Goal: Complete application form

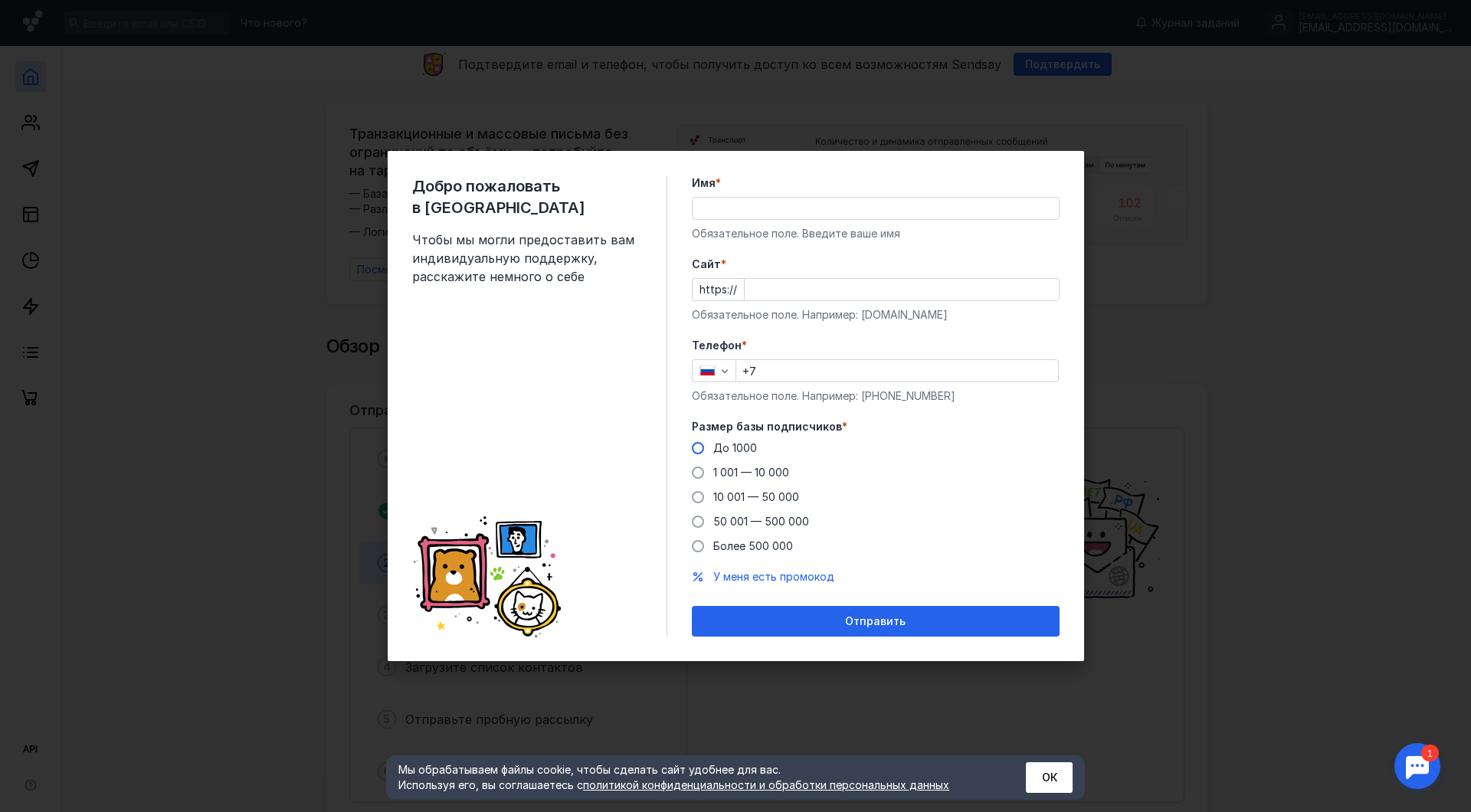
click at [704, 447] on span at bounding box center [697, 447] width 12 height 12
click at [0, 0] on input "До 1000" at bounding box center [0, 0] width 0 height 0
click at [775, 216] on input "Имя *" at bounding box center [875, 208] width 366 height 21
type input "ООО «Стар Лайт Технолоджи»"
type input "[PHONE_NUMBER]"
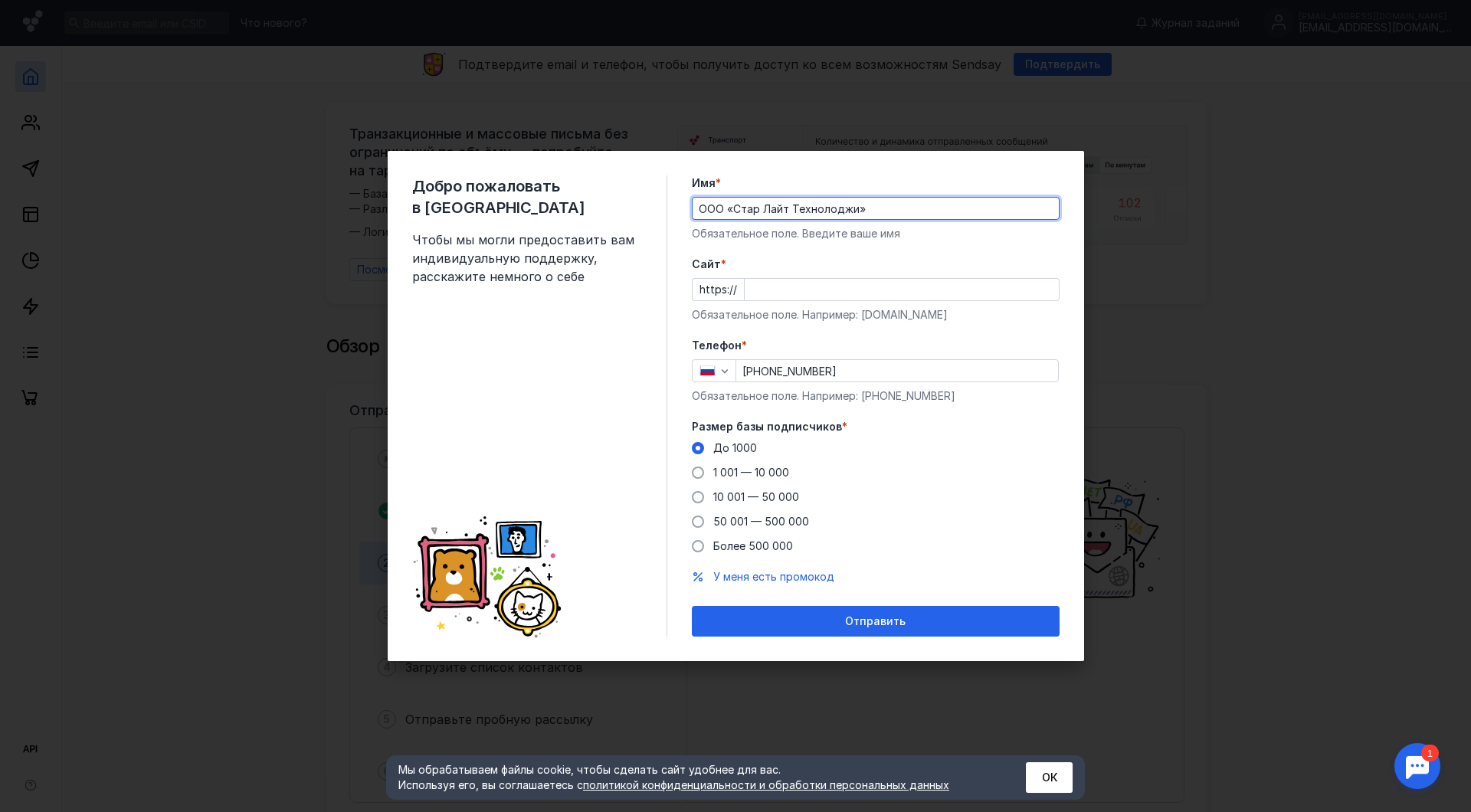
click at [811, 288] on input "Cайт *" at bounding box center [901, 290] width 314 height 21
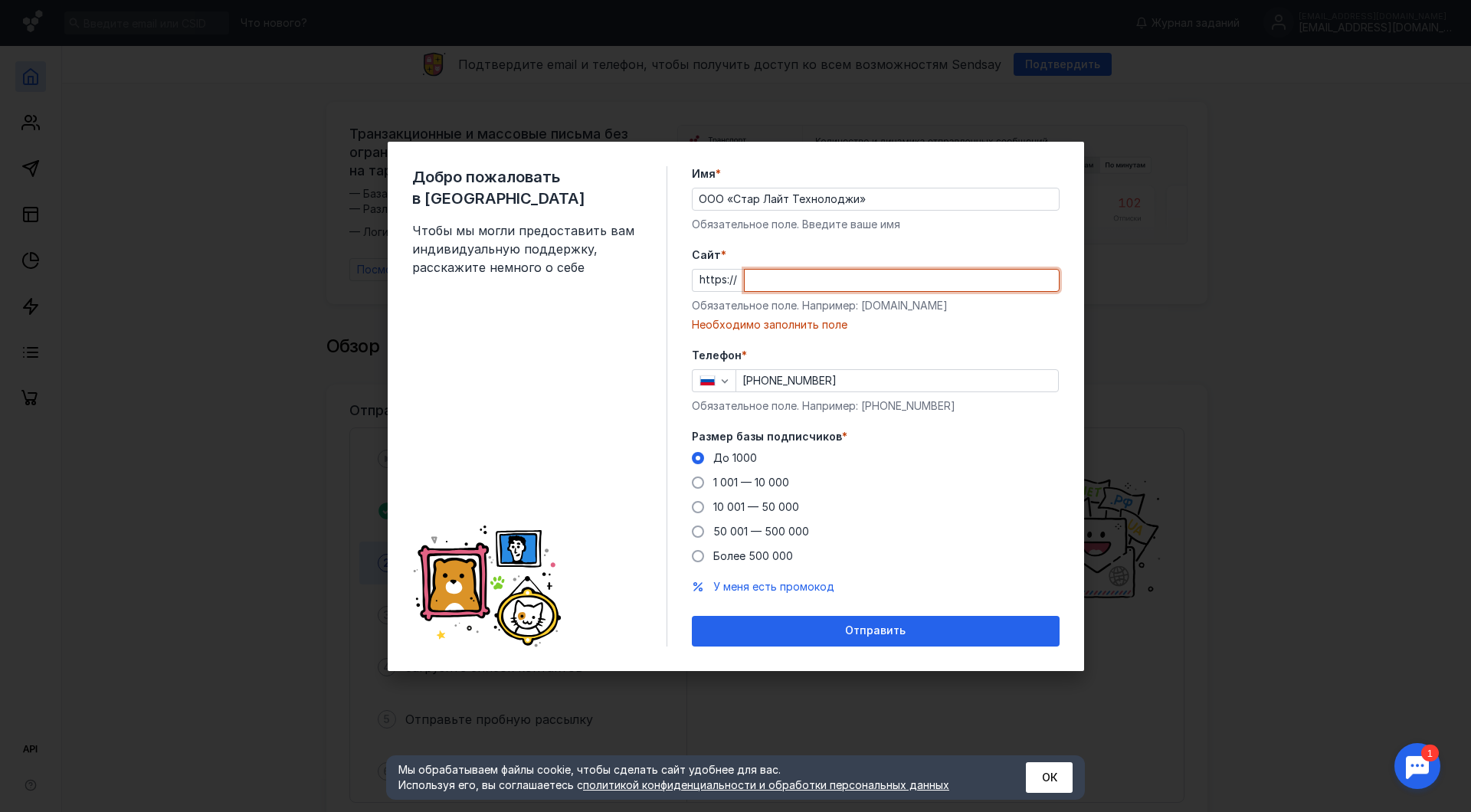
paste input "[DOMAIN_NAME][URL]"
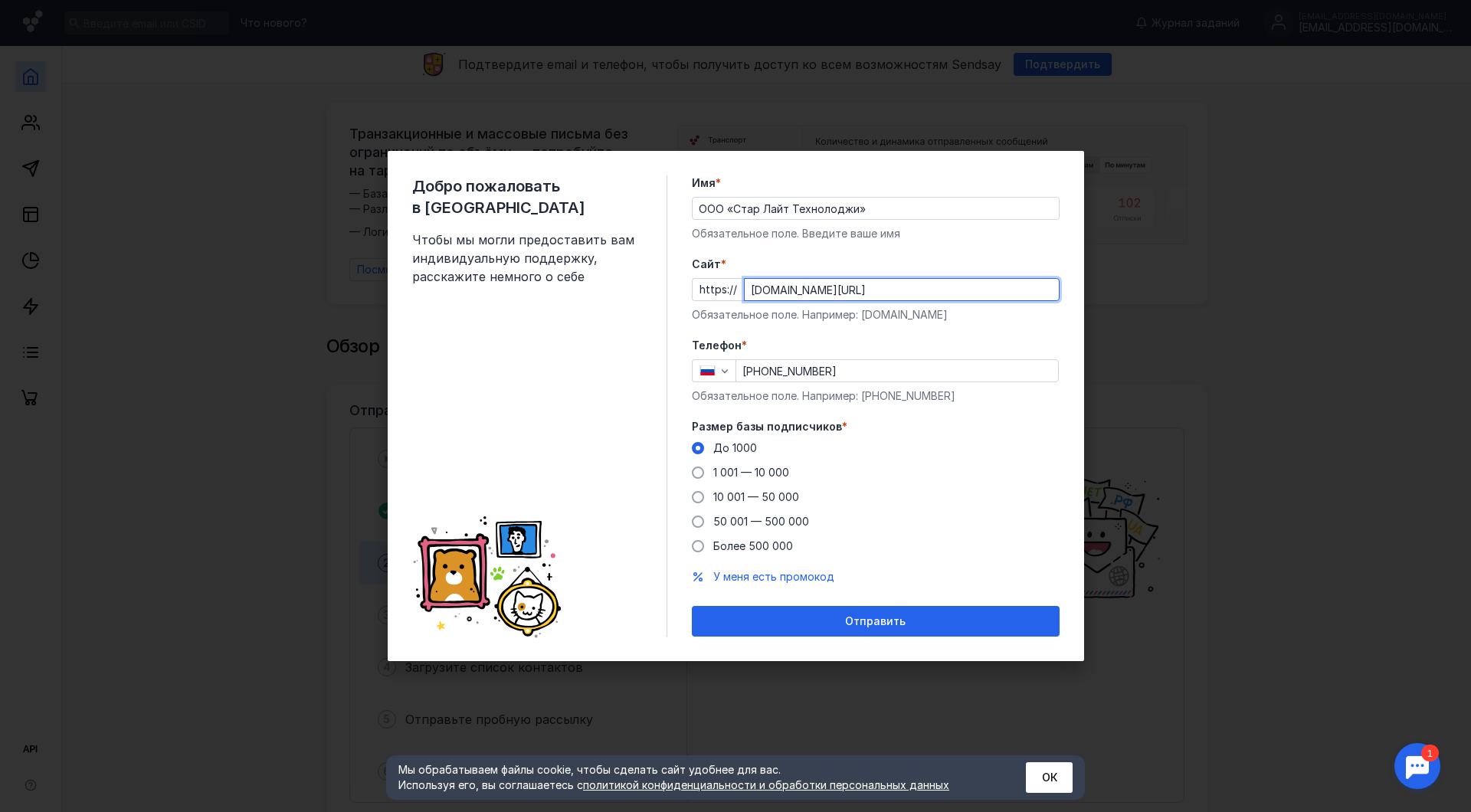
type input "[DOMAIN_NAME][URL]"
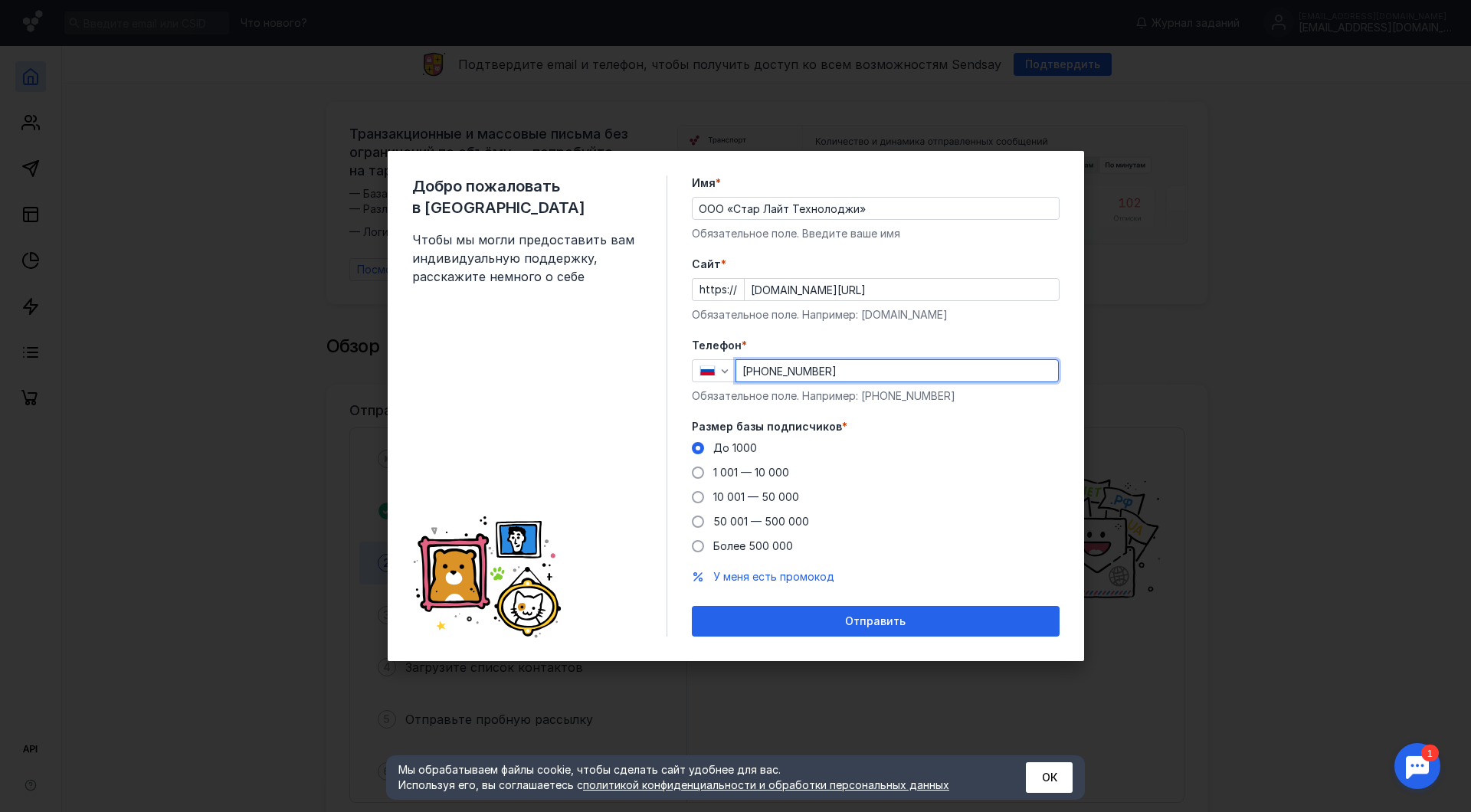
click at [754, 373] on input "[PHONE_NUMBER]" at bounding box center [897, 371] width 322 height 21
click at [749, 374] on input "[PHONE_NUMBER]" at bounding box center [897, 371] width 322 height 21
type input "[PHONE_NUMBER]"
click at [920, 338] on label "Телефон *" at bounding box center [875, 345] width 368 height 15
click at [704, 470] on span at bounding box center [697, 473] width 12 height 12
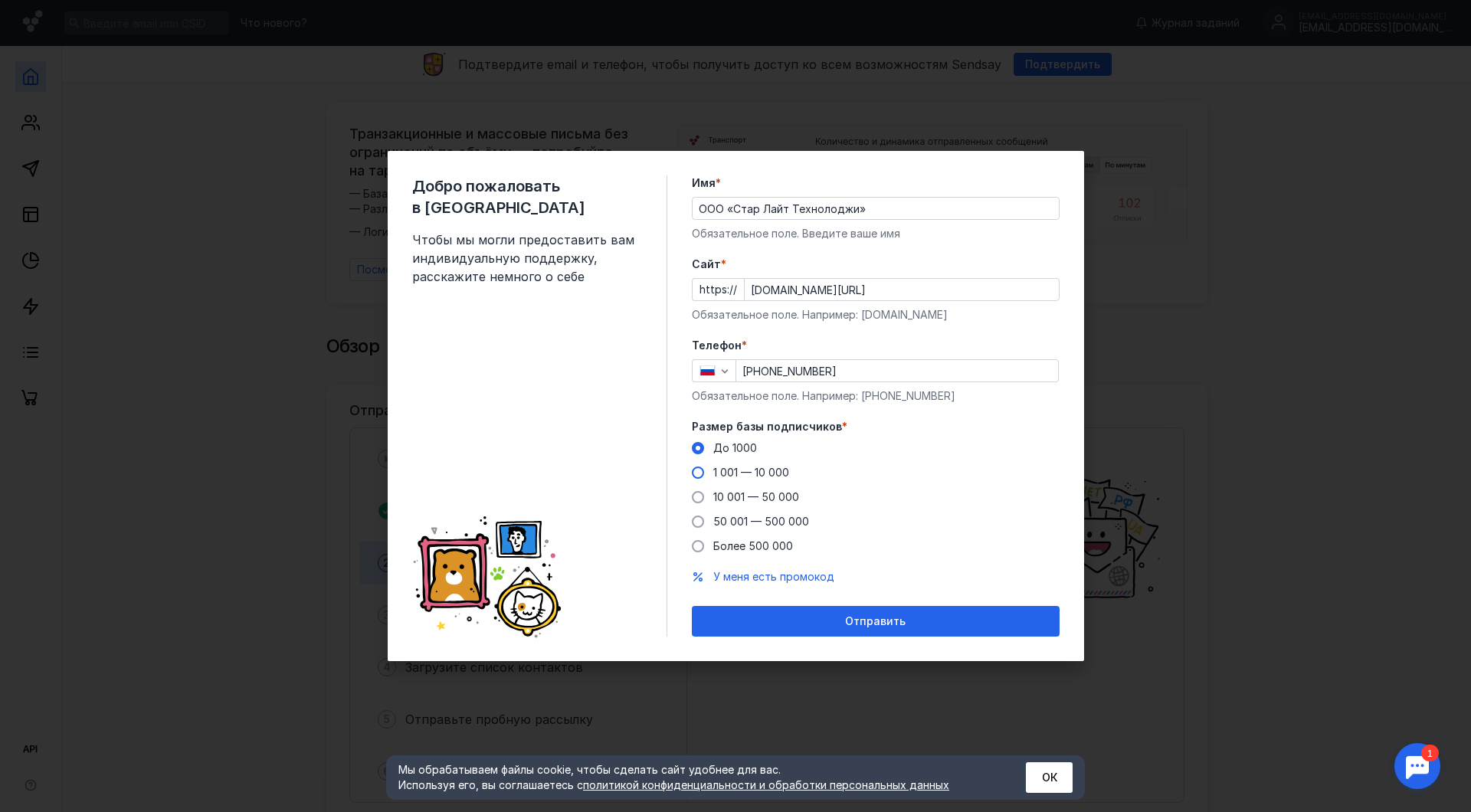
click at [0, 0] on input "1 001 — 10 000" at bounding box center [0, 0] width 0 height 0
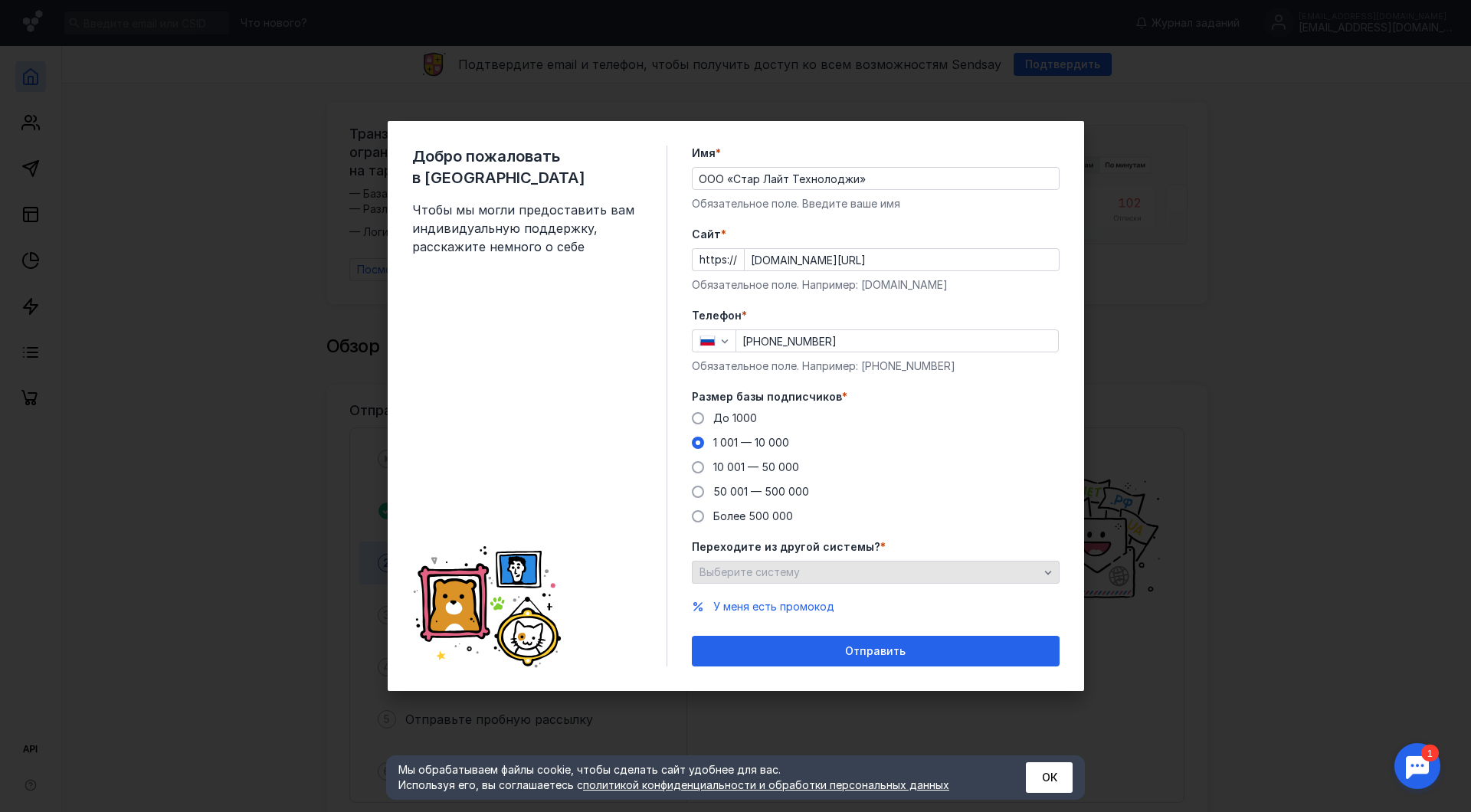
click at [775, 577] on span "Выберите систему" at bounding box center [749, 572] width 100 height 13
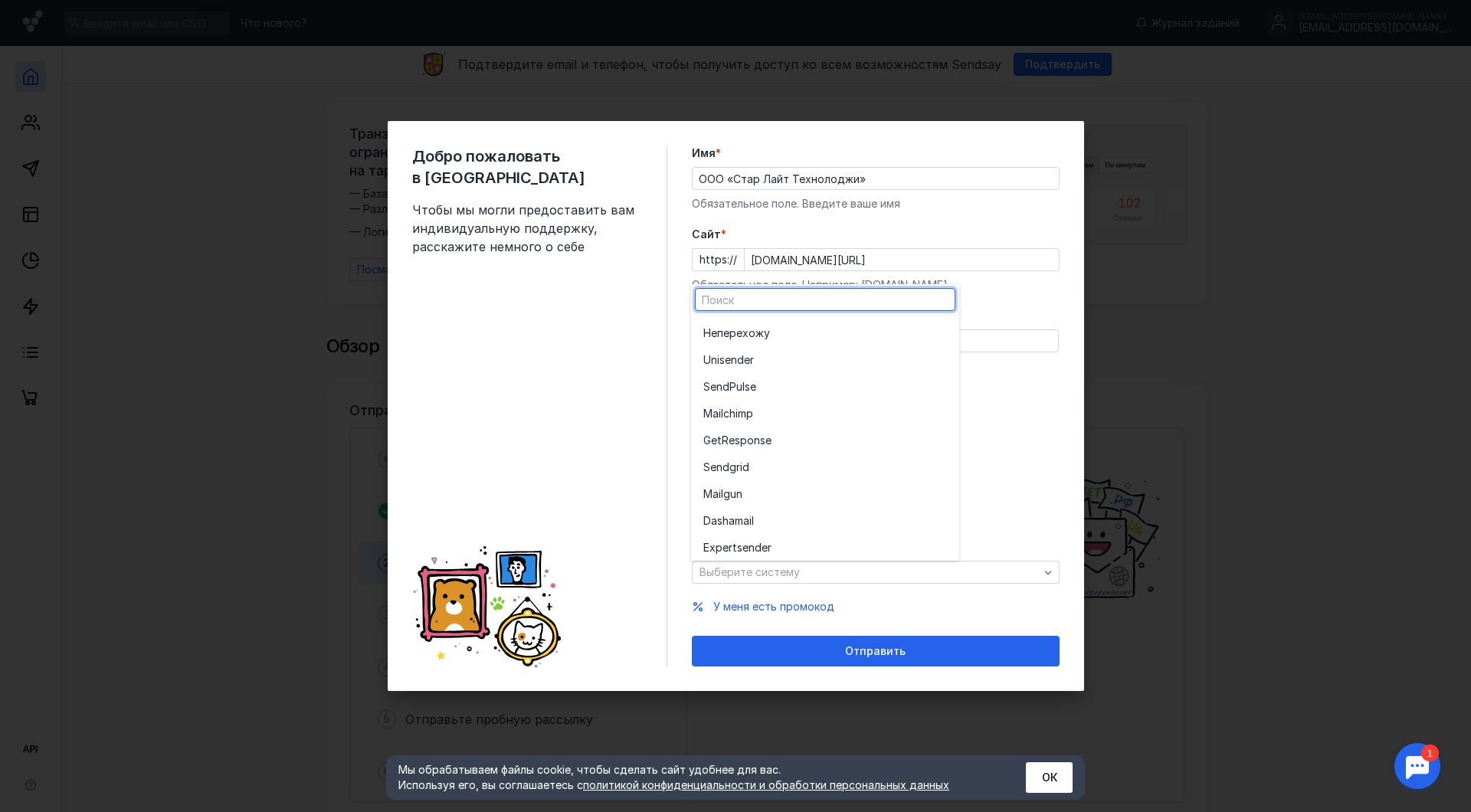
drag, startPoint x: 1011, startPoint y: 370, endPoint x: 958, endPoint y: 391, distance: 57.0
click at [1012, 370] on form "Имя * ООО «Стар Лайт Технолоджи» Обязательное поле. Введите ваше имя [PERSON_NA…" at bounding box center [875, 406] width 368 height 521
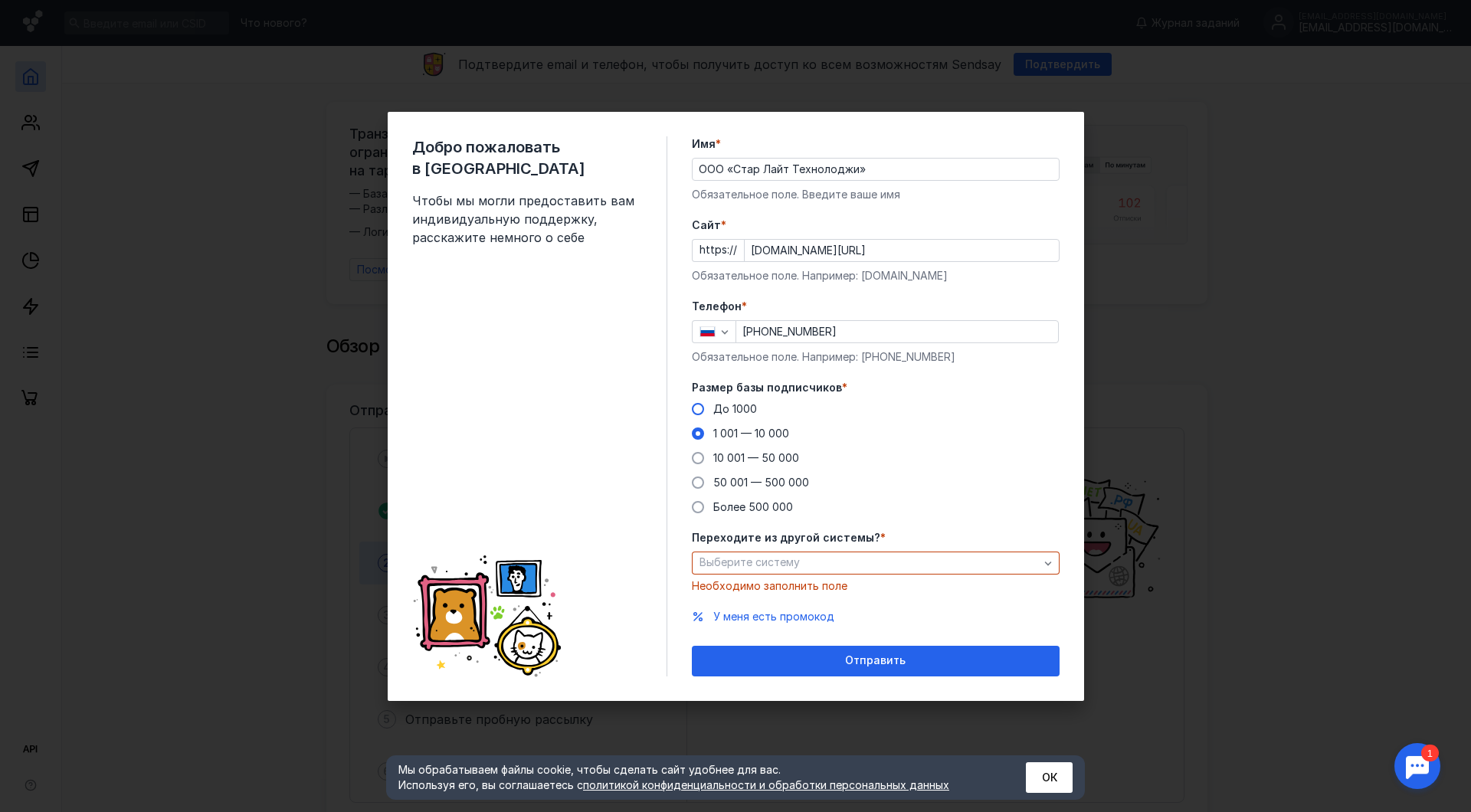
click at [744, 411] on span "До 1000" at bounding box center [736, 408] width 44 height 13
click at [0, 0] on input "До 1000" at bounding box center [0, 0] width 0 height 0
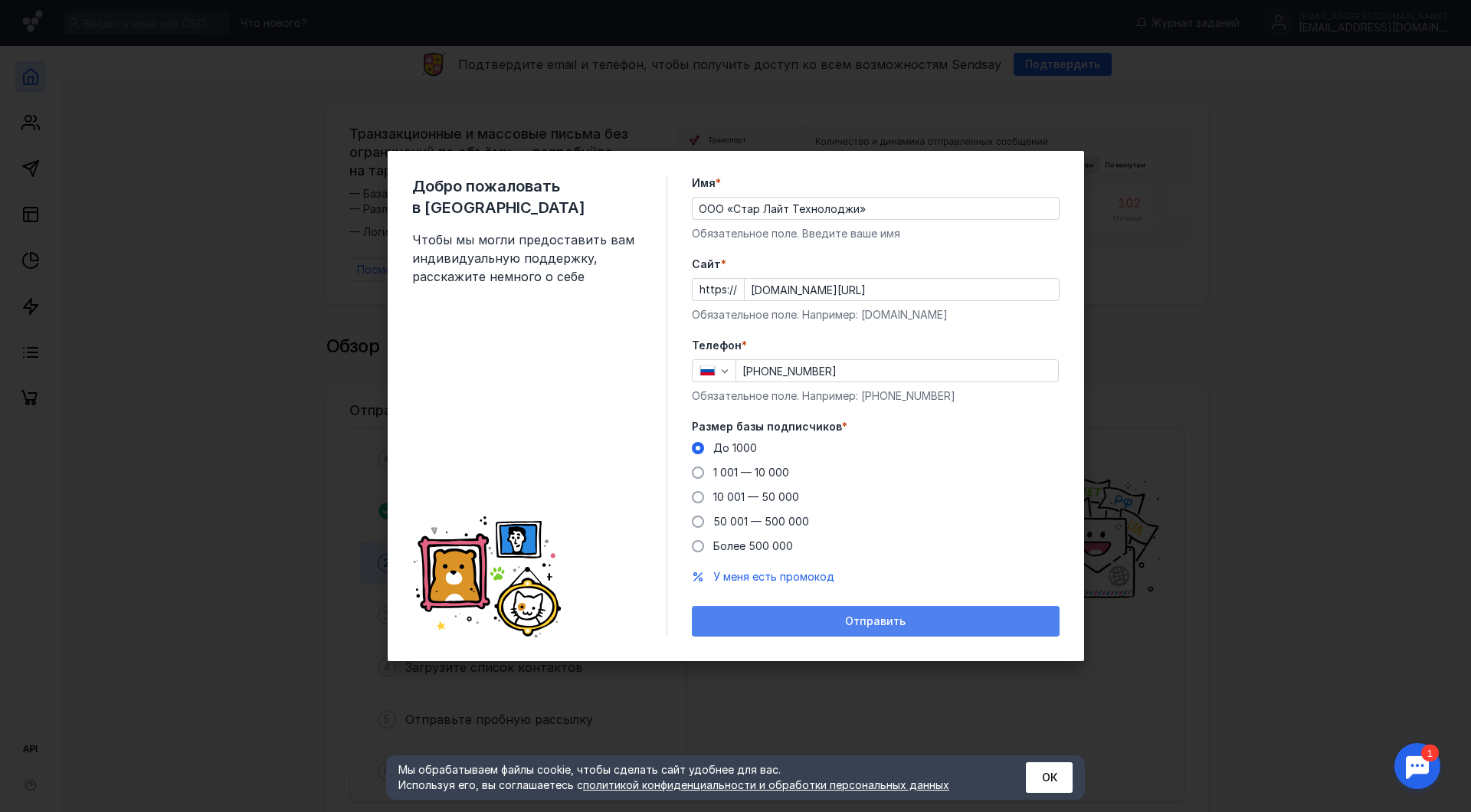
click at [787, 619] on div "Отправить" at bounding box center [875, 622] width 352 height 13
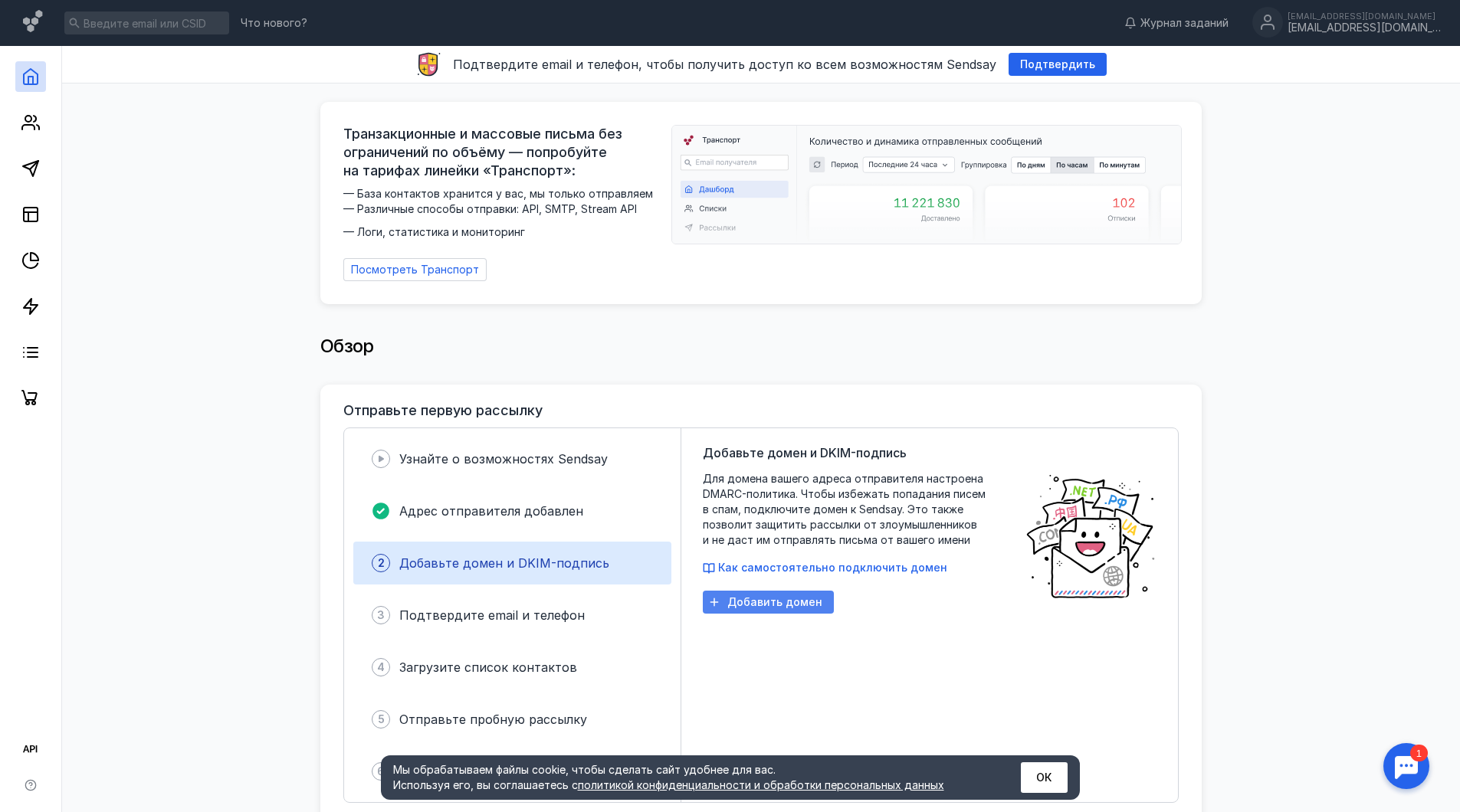
click at [780, 599] on span "Добавить домен" at bounding box center [775, 603] width 95 height 13
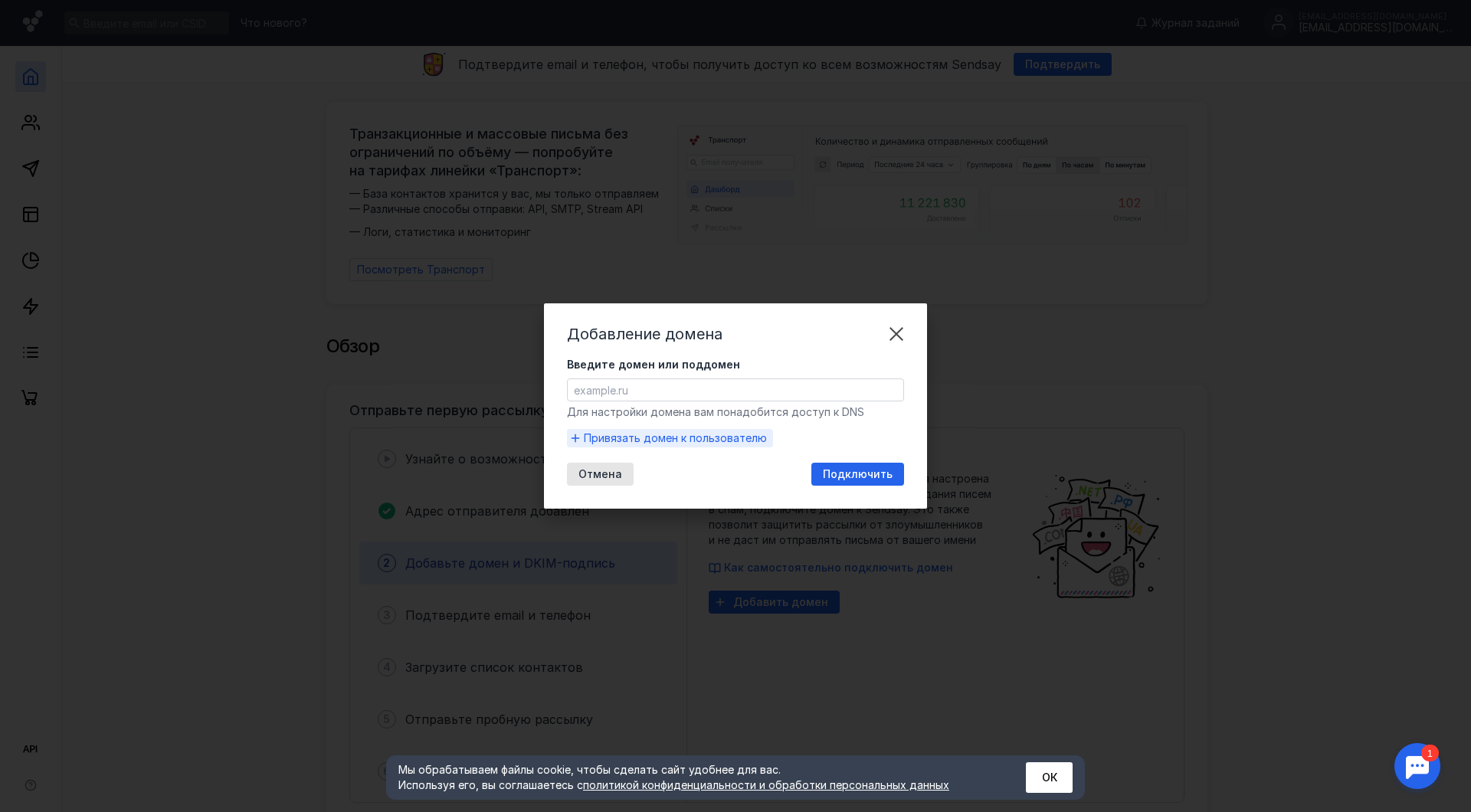
click at [699, 439] on span "Привязать домен к пользователю" at bounding box center [675, 438] width 183 height 15
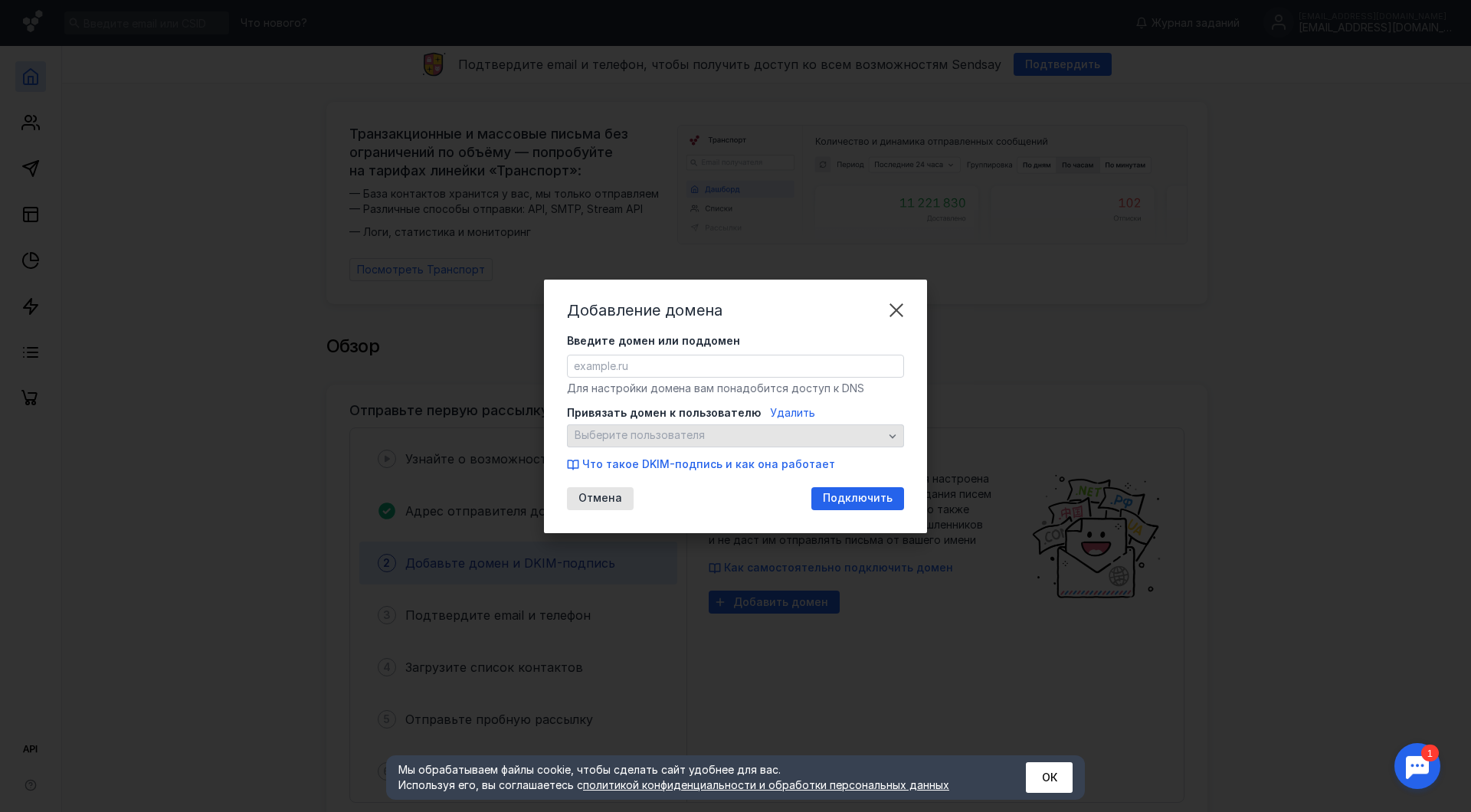
click at [705, 435] on span "Выберите пользователя" at bounding box center [729, 435] width 309 height 13
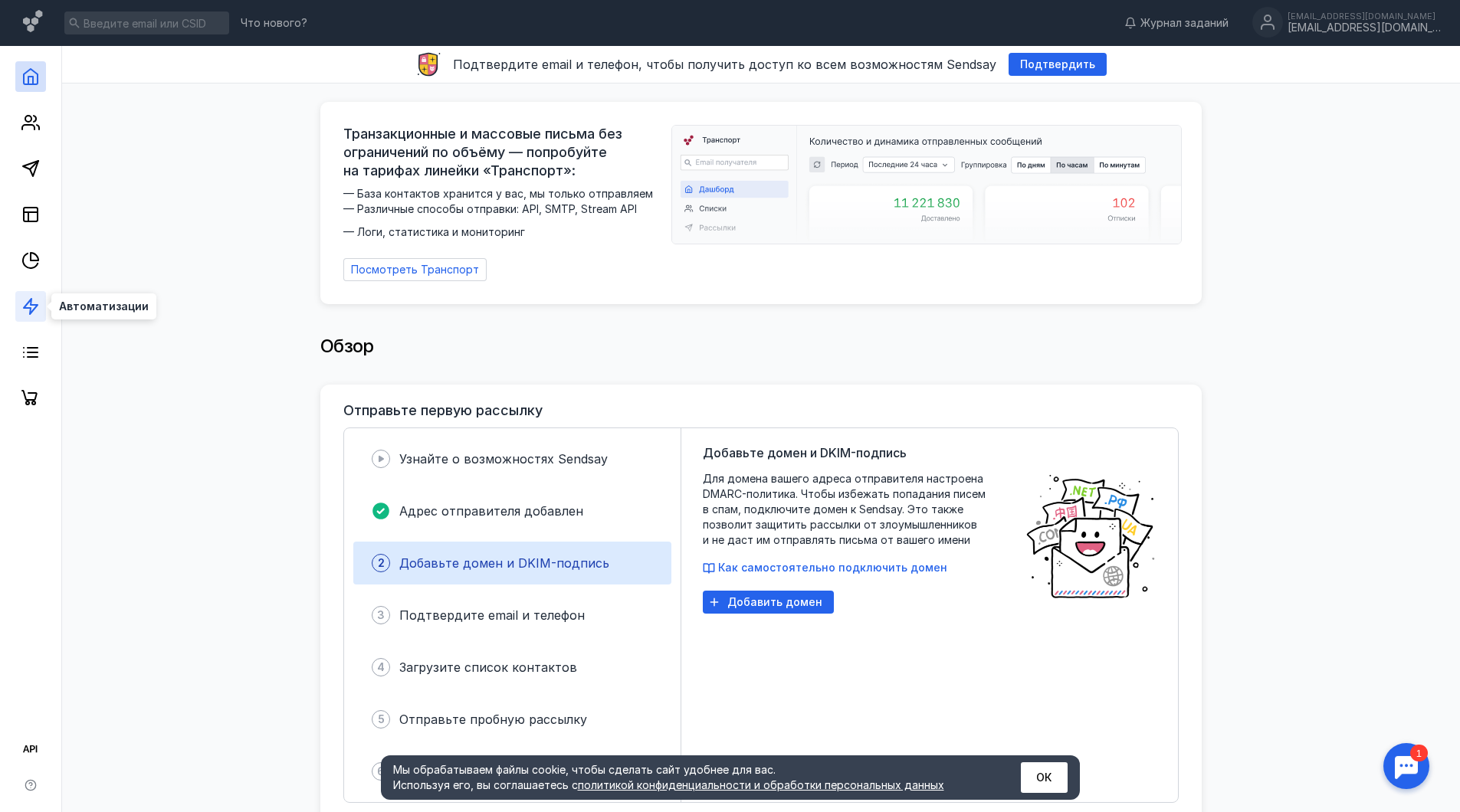
click at [28, 311] on icon at bounding box center [30, 306] width 19 height 19
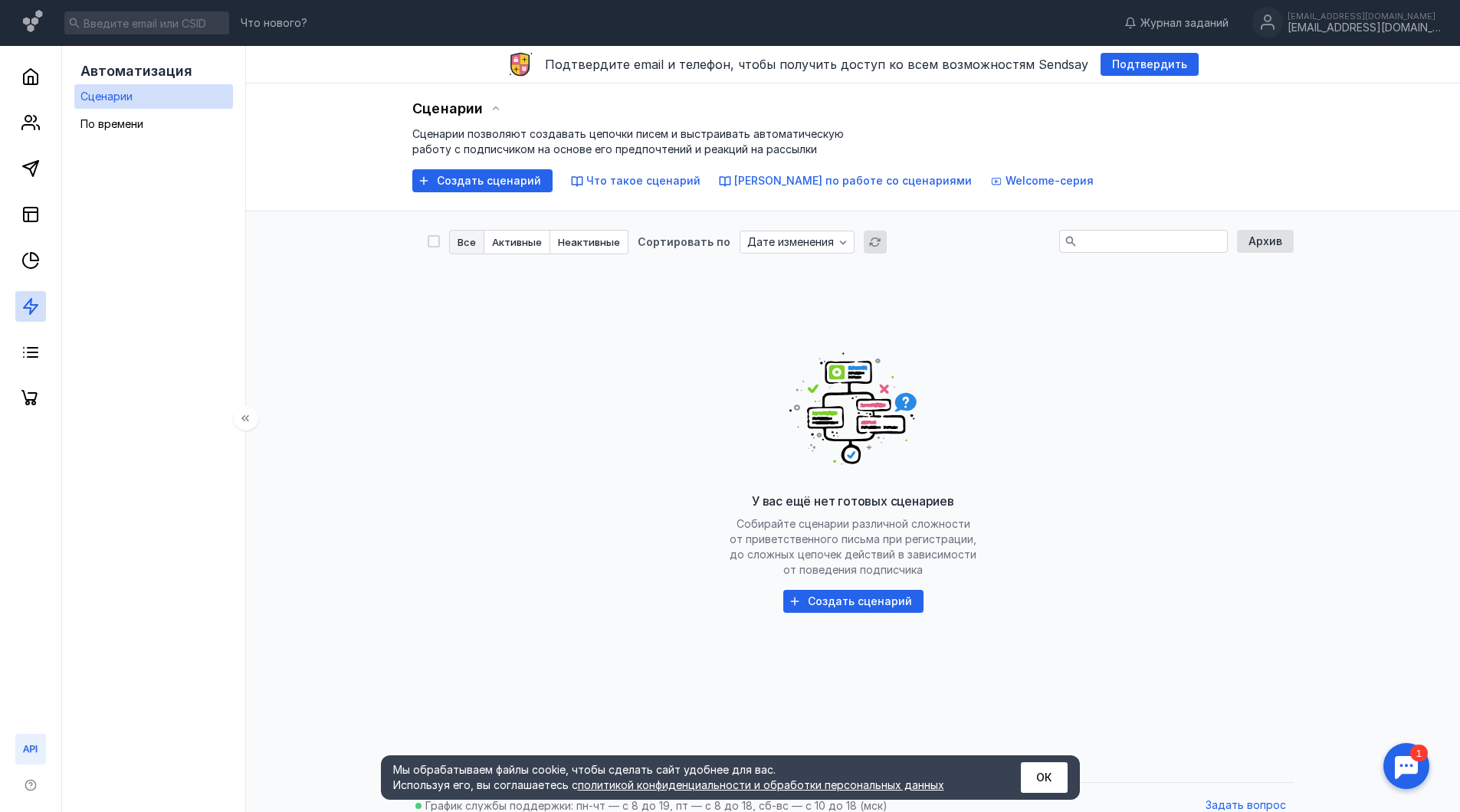
click at [33, 744] on icon at bounding box center [30, 749] width 19 height 19
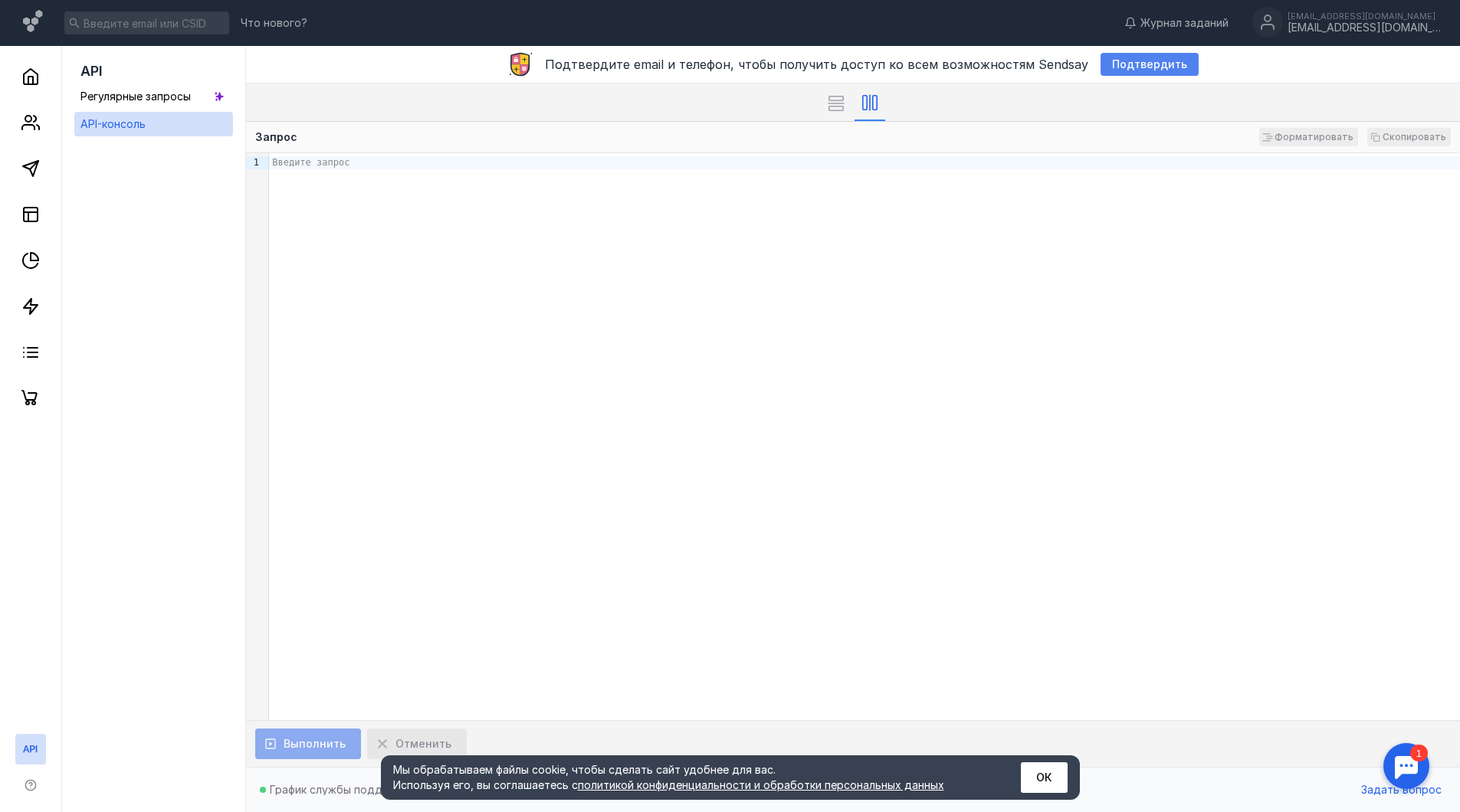
click at [1122, 63] on span "Подтвердить" at bounding box center [1150, 65] width 75 height 13
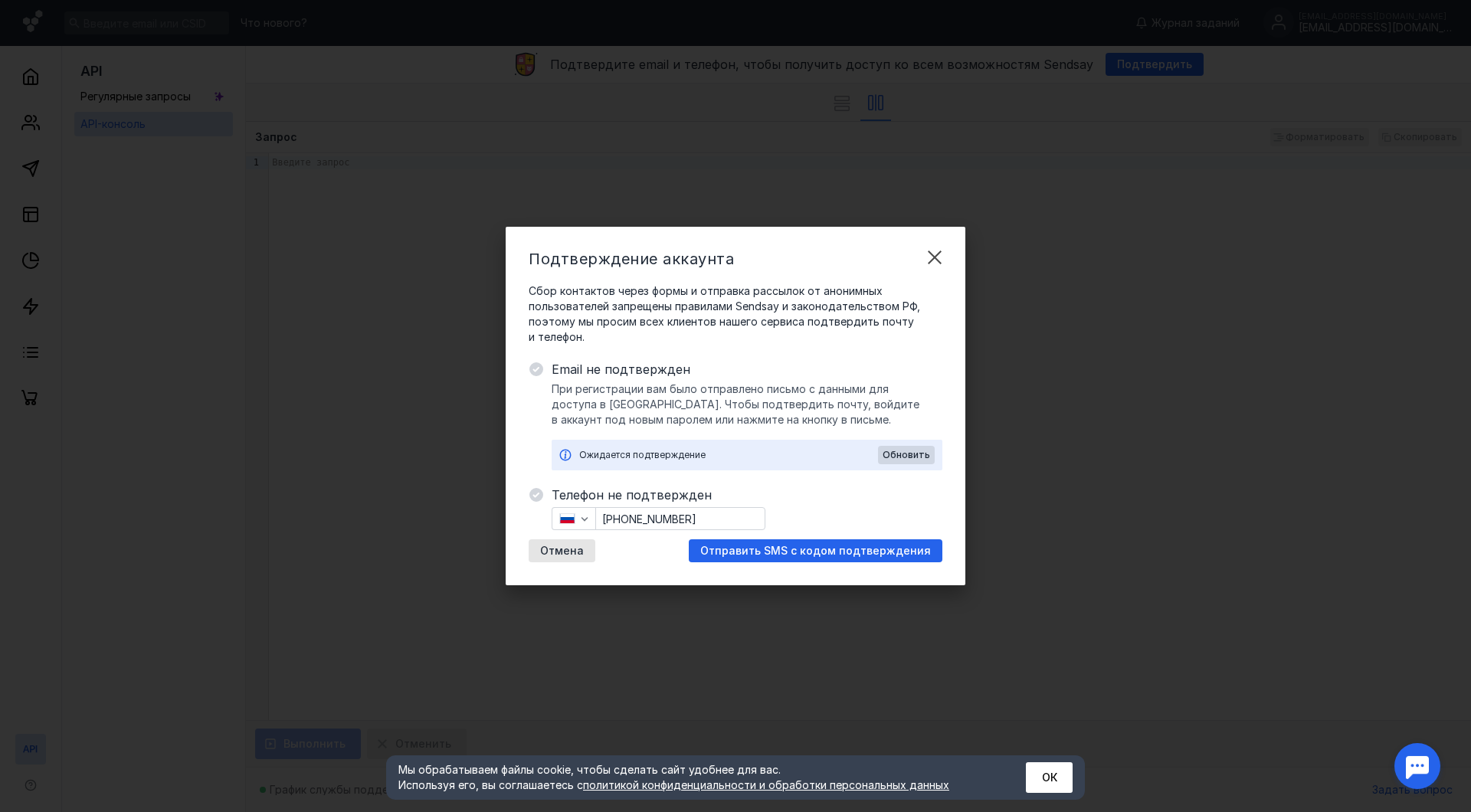
drag, startPoint x: 945, startPoint y: 254, endPoint x: 953, endPoint y: 256, distance: 8.2
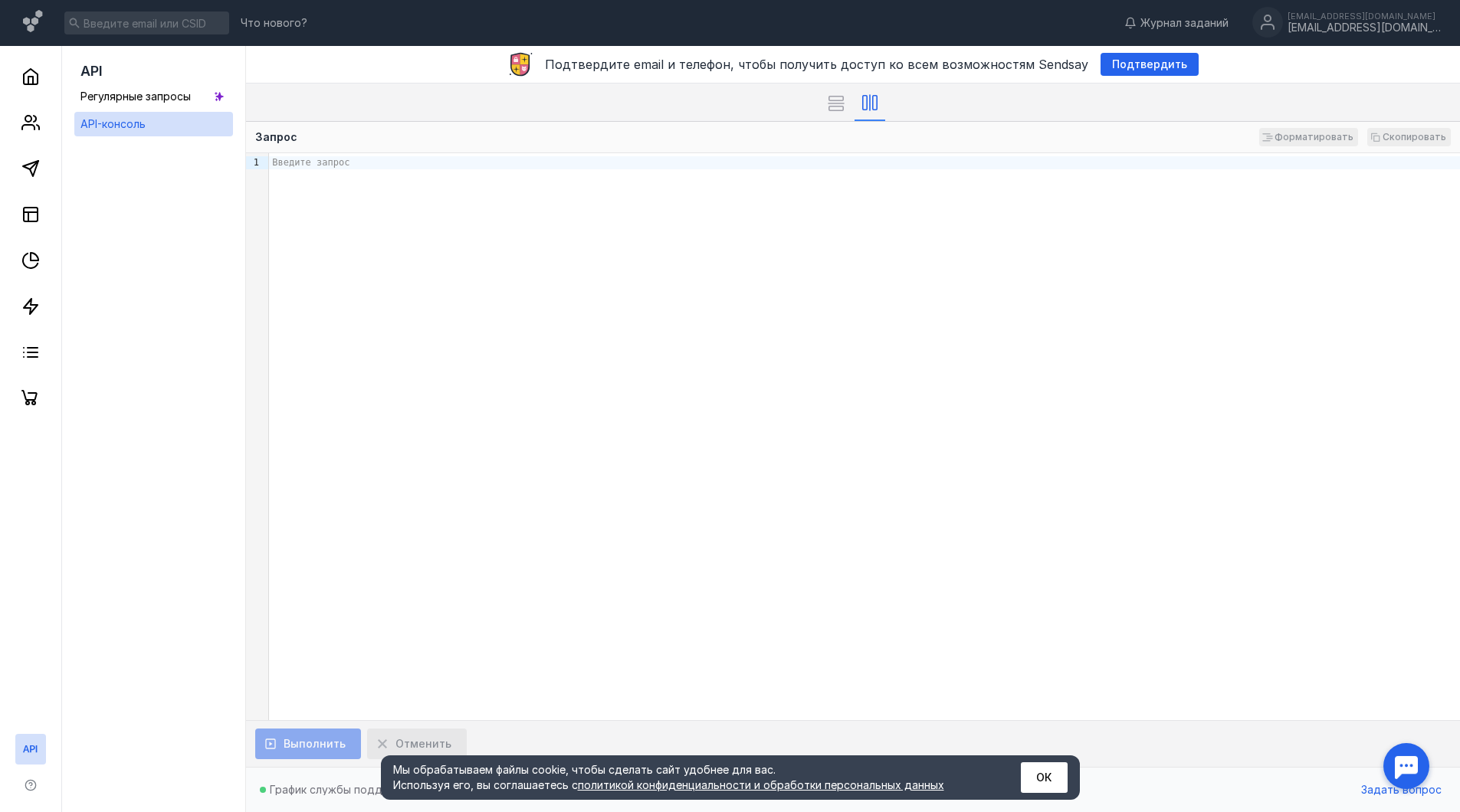
click at [1414, 760] on div at bounding box center [1406, 766] width 47 height 47
